Goal: Task Accomplishment & Management: Use online tool/utility

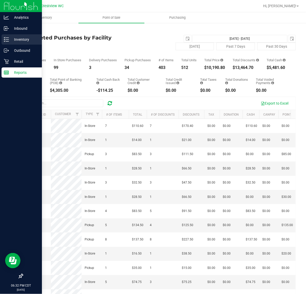
click at [13, 41] on p "Inventory" at bounding box center [24, 39] width 31 height 6
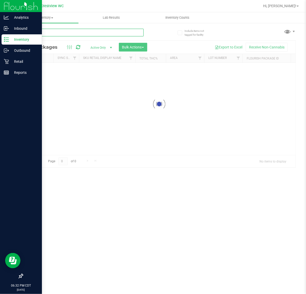
click at [67, 30] on input "text" at bounding box center [83, 33] width 121 height 8
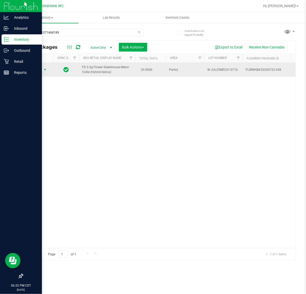
click at [44, 73] on span "select" at bounding box center [45, 69] width 6 height 7
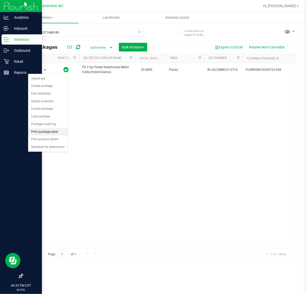
click at [48, 133] on li "Print package label" at bounding box center [48, 132] width 40 height 8
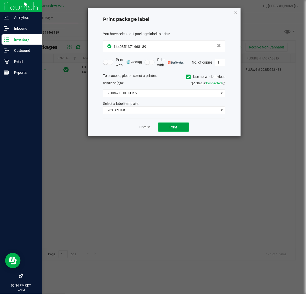
click at [174, 127] on span "Print" at bounding box center [174, 127] width 8 height 4
click at [143, 127] on link "Dismiss" at bounding box center [145, 127] width 11 height 4
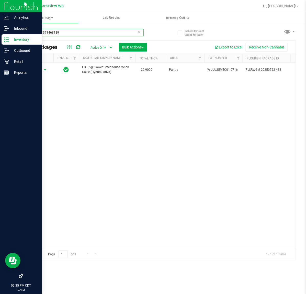
click at [48, 35] on input "1440351371468189" at bounding box center [83, 33] width 121 height 8
drag, startPoint x: 48, startPoint y: 35, endPoint x: 46, endPoint y: 28, distance: 7.4
click at [47, 32] on input "1440351371468189" at bounding box center [83, 33] width 121 height 8
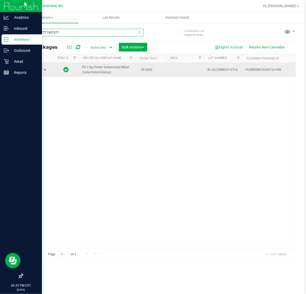
type input "1793147771907571"
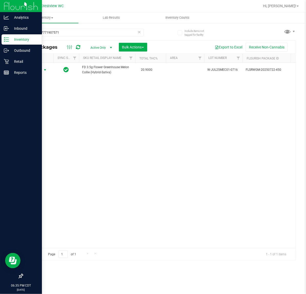
drag, startPoint x: 40, startPoint y: 69, endPoint x: 121, endPoint y: 177, distance: 134.5
click at [41, 68] on span "Action" at bounding box center [35, 69] width 14 height 7
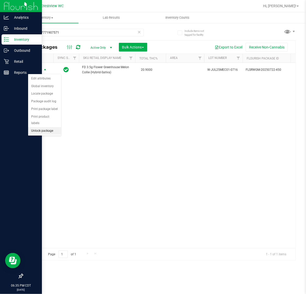
drag, startPoint x: 46, startPoint y: 124, endPoint x: 172, endPoint y: 111, distance: 126.8
click at [48, 127] on li "Unlock package" at bounding box center [44, 131] width 33 height 8
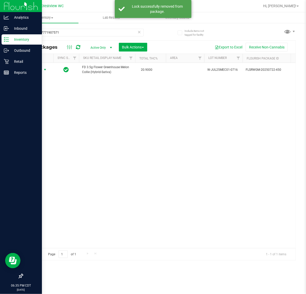
drag, startPoint x: 42, startPoint y: 72, endPoint x: 56, endPoint y: 87, distance: 20.2
click at [44, 72] on span "select" at bounding box center [45, 69] width 6 height 7
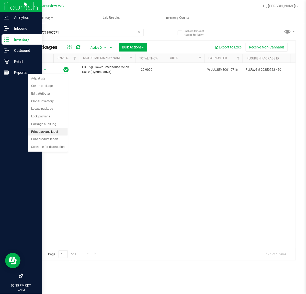
click at [47, 132] on li "Print package label" at bounding box center [48, 132] width 40 height 8
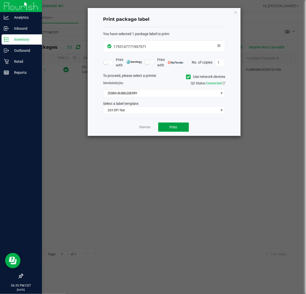
click at [179, 127] on button "Print" at bounding box center [173, 126] width 31 height 9
click at [141, 129] on link "Dismiss" at bounding box center [145, 127] width 11 height 4
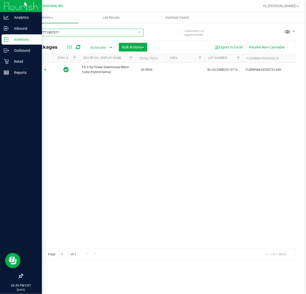
click at [76, 32] on input "1793147771907571" at bounding box center [83, 33] width 121 height 8
click at [78, 32] on input "1793147771907571" at bounding box center [83, 33] width 121 height 8
click at [75, 33] on input "1793147771907571" at bounding box center [83, 33] width 121 height 8
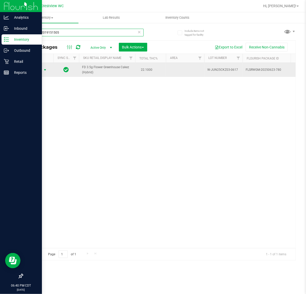
type input "8525222019151505"
click at [39, 69] on span "Action" at bounding box center [35, 69] width 14 height 7
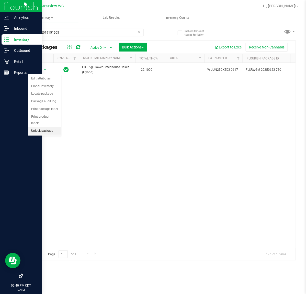
click at [51, 127] on li "Unlock package" at bounding box center [44, 131] width 33 height 8
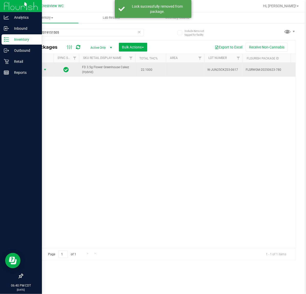
click at [43, 70] on span "select" at bounding box center [45, 70] width 4 height 4
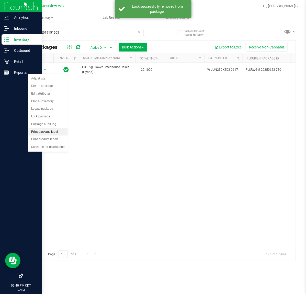
click at [51, 131] on li "Print package label" at bounding box center [48, 132] width 40 height 8
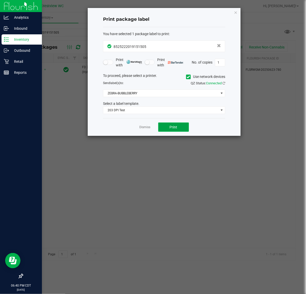
click at [166, 125] on button "Print" at bounding box center [173, 126] width 31 height 9
click at [143, 127] on link "Dismiss" at bounding box center [145, 127] width 11 height 4
